Goal: Information Seeking & Learning: Learn about a topic

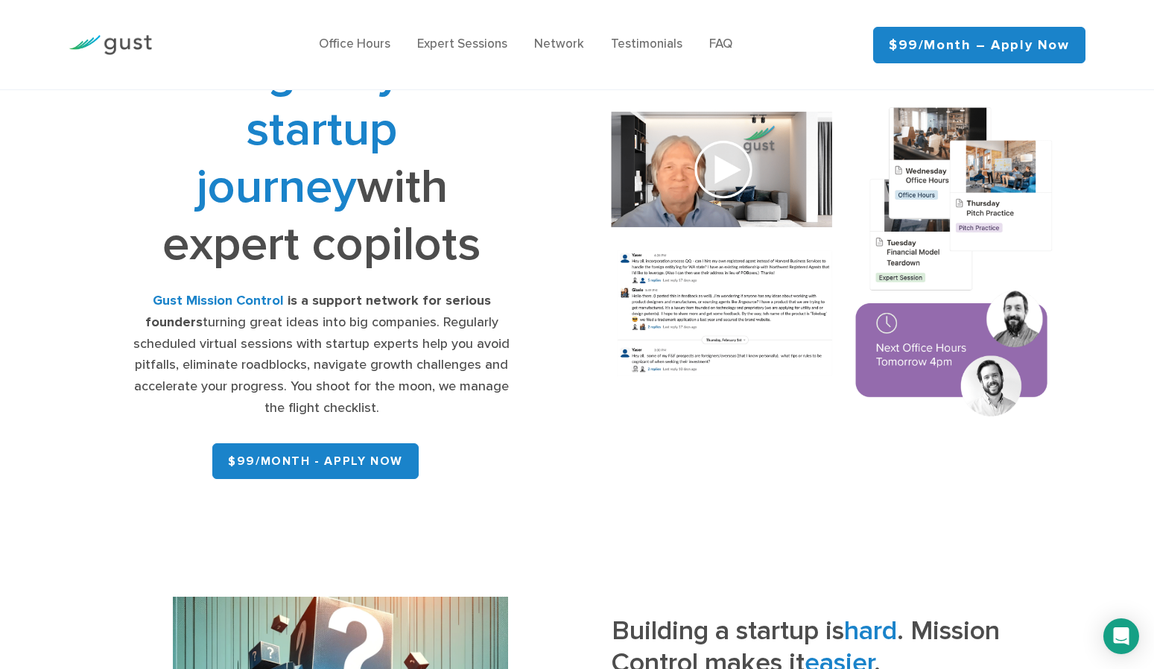
scroll to position [137, 0]
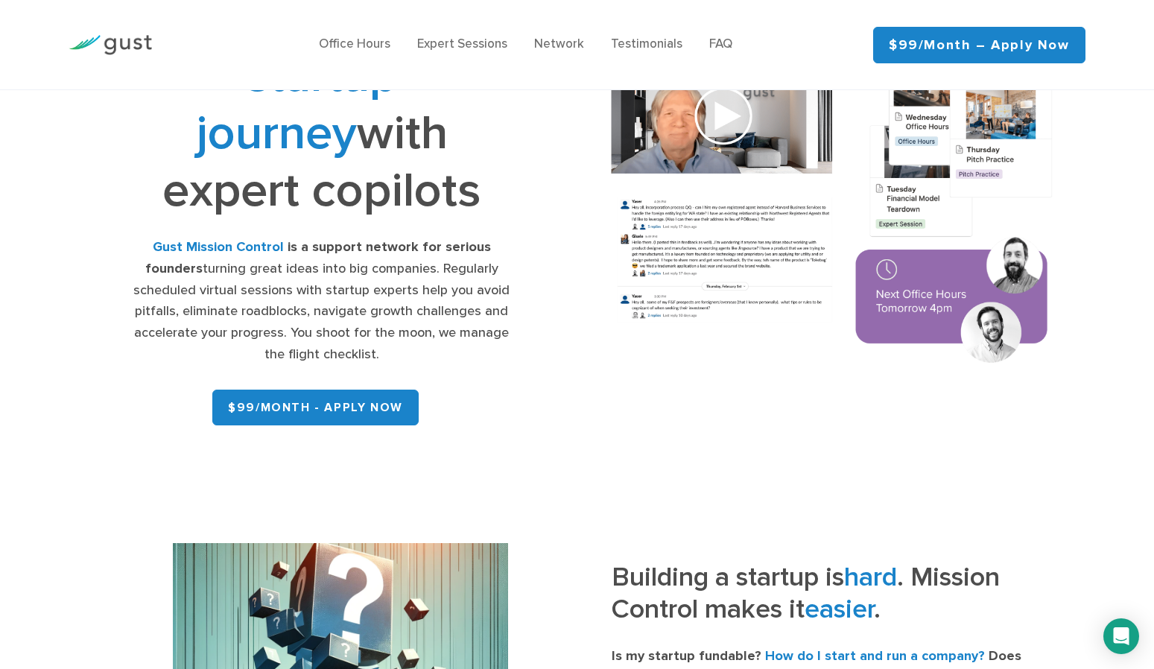
click at [136, 42] on img at bounding box center [110, 45] width 83 height 20
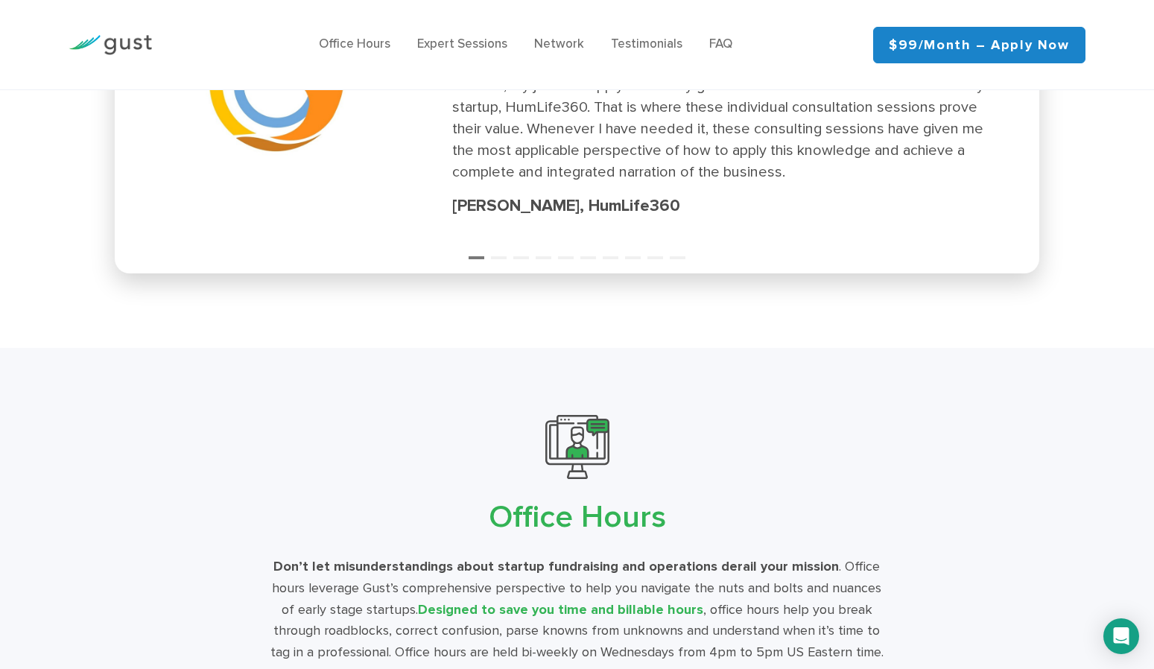
scroll to position [2523, 0]
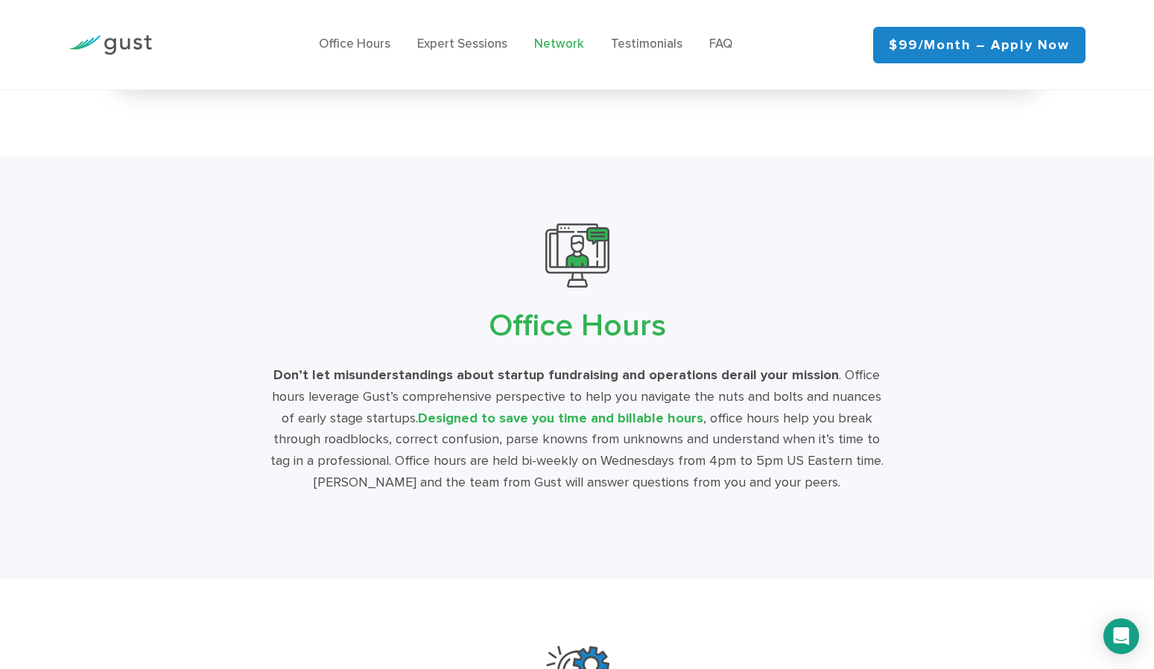
click at [567, 46] on link "Network" at bounding box center [559, 44] width 50 height 15
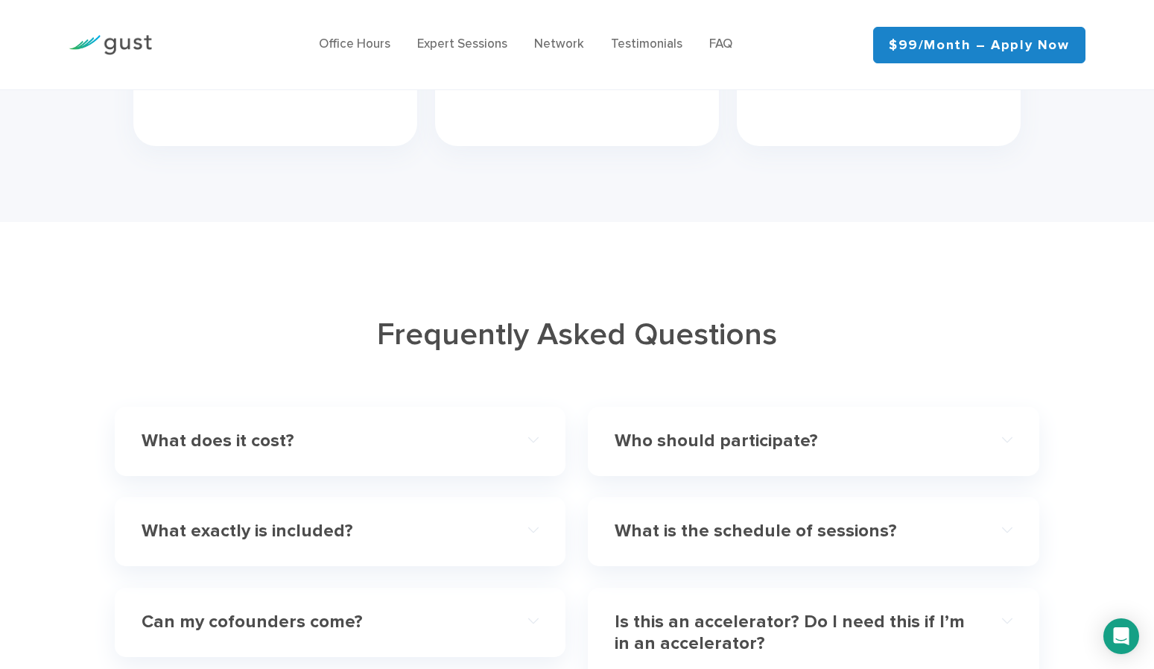
scroll to position [4200, 0]
click at [468, 432] on h4 "What does it cost?" at bounding box center [321, 443] width 358 height 22
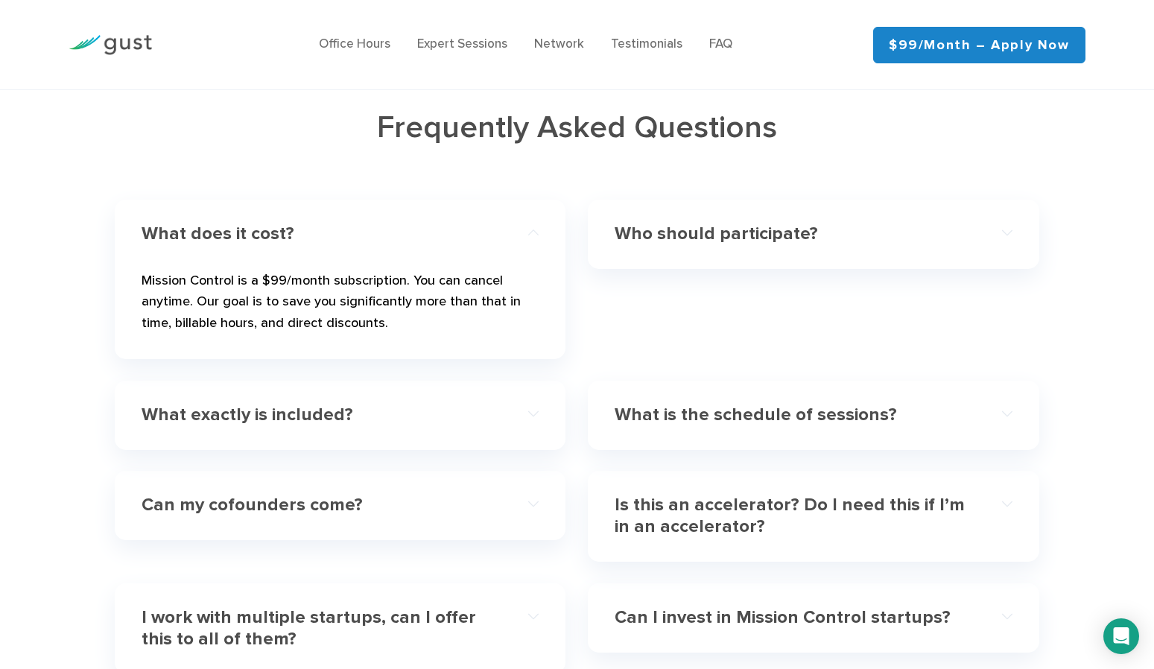
scroll to position [4410, 0]
click at [468, 419] on div "What exactly is included? Access to regularly scheduled, virtual, deep-dive ses…" at bounding box center [340, 414] width 451 height 69
click at [363, 404] on h4 "What exactly is included?" at bounding box center [321, 415] width 358 height 22
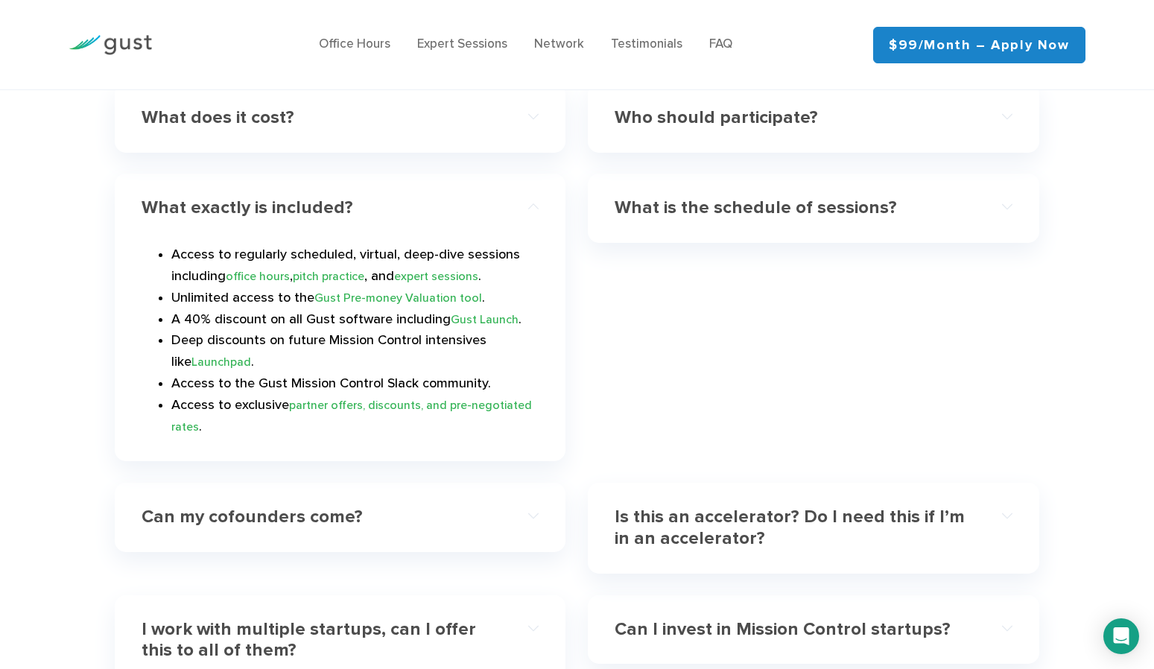
scroll to position [4530, 0]
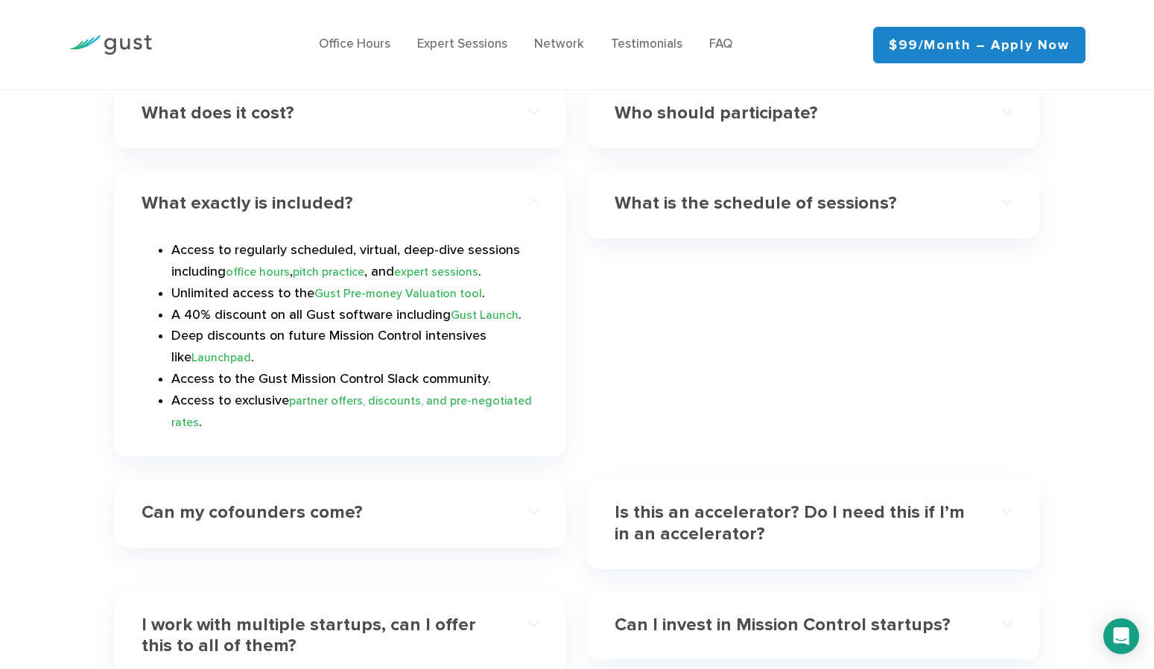
click at [369, 286] on link "Gust Pre-money Valuation tool" at bounding box center [398, 293] width 168 height 14
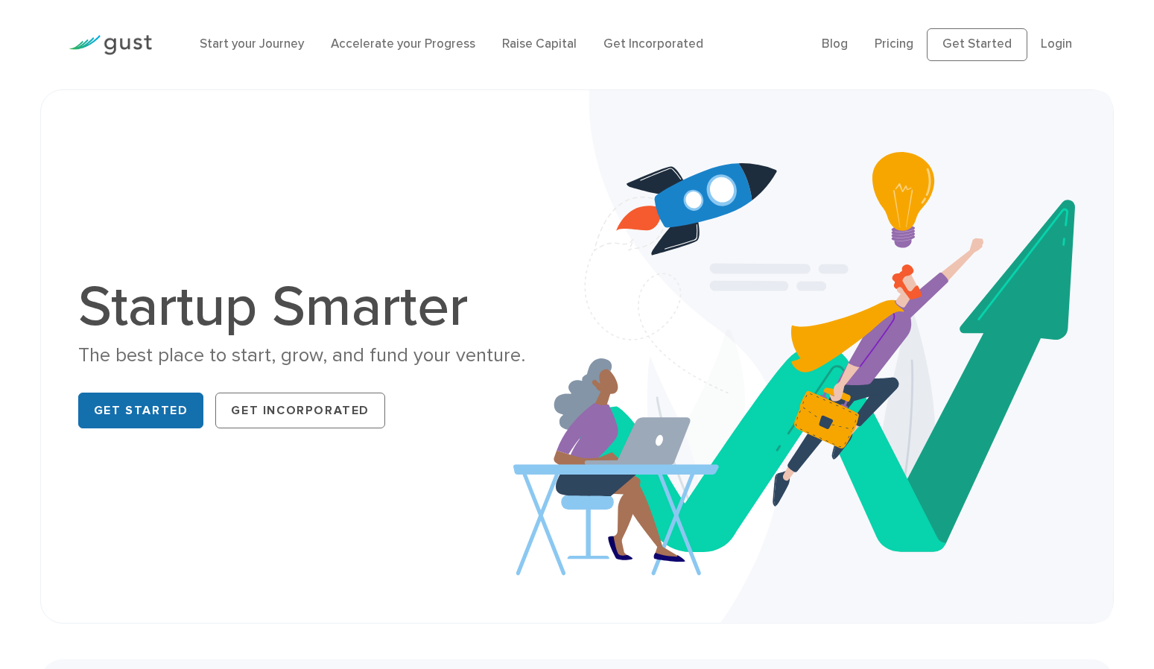
click at [119, 417] on link "Get Started" at bounding box center [141, 411] width 126 height 36
